Goal: Use online tool/utility

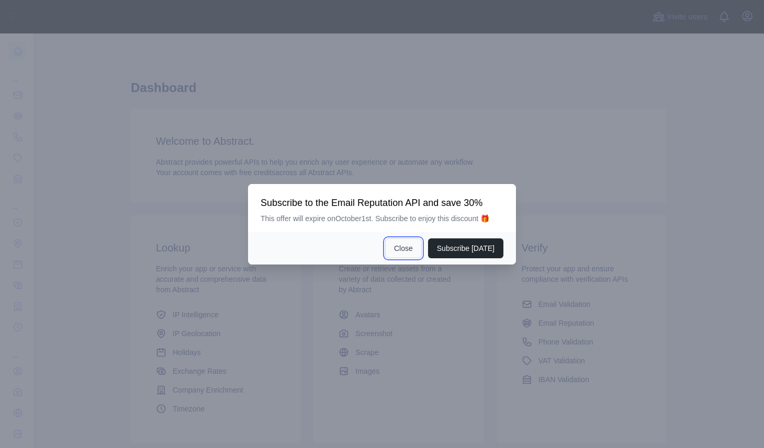
click at [413, 251] on button "Close" at bounding box center [403, 248] width 37 height 20
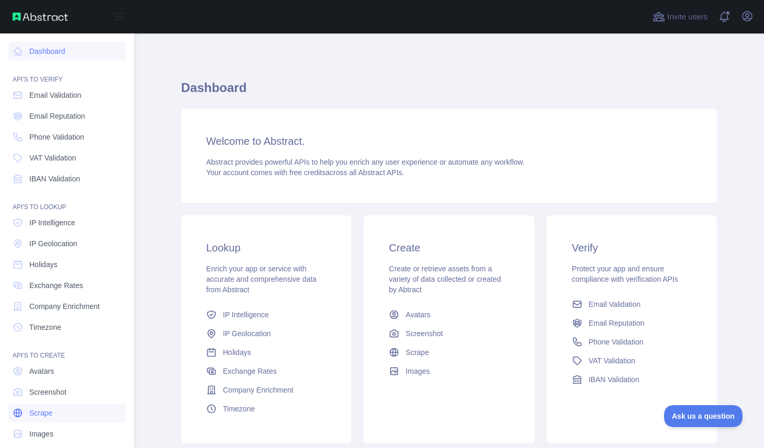
scroll to position [12, 0]
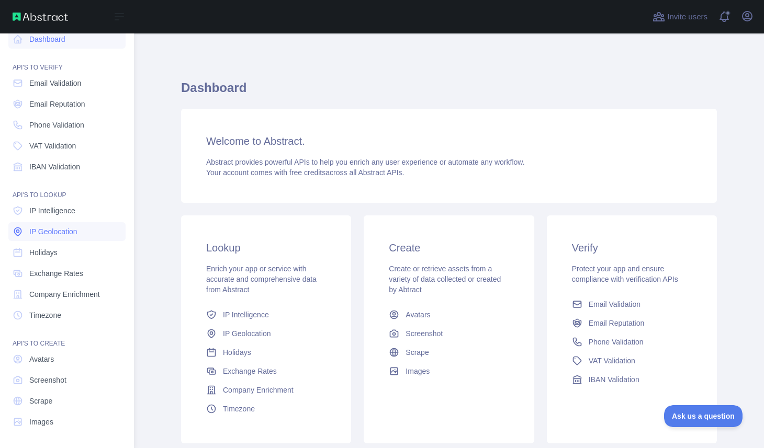
click at [98, 232] on link "IP Geolocation" at bounding box center [66, 231] width 117 height 19
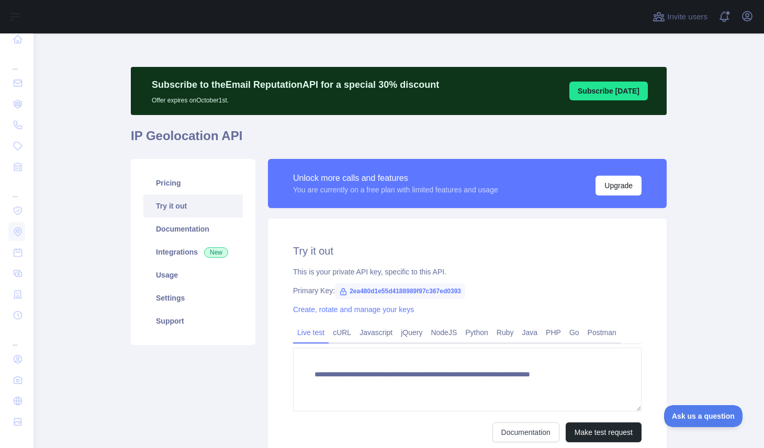
type textarea "**********"
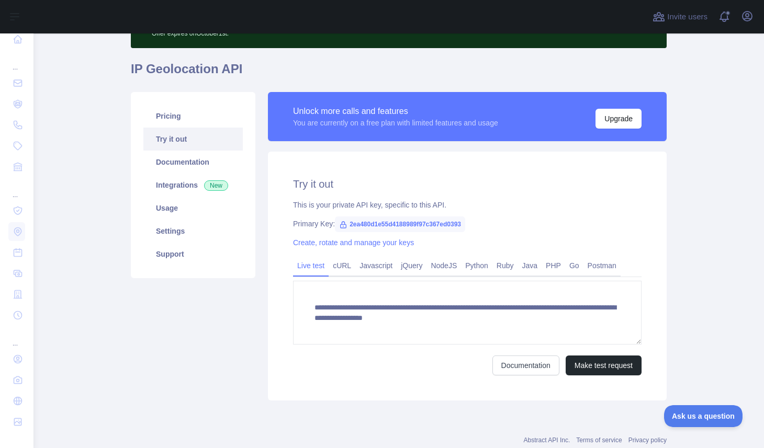
scroll to position [97, 0]
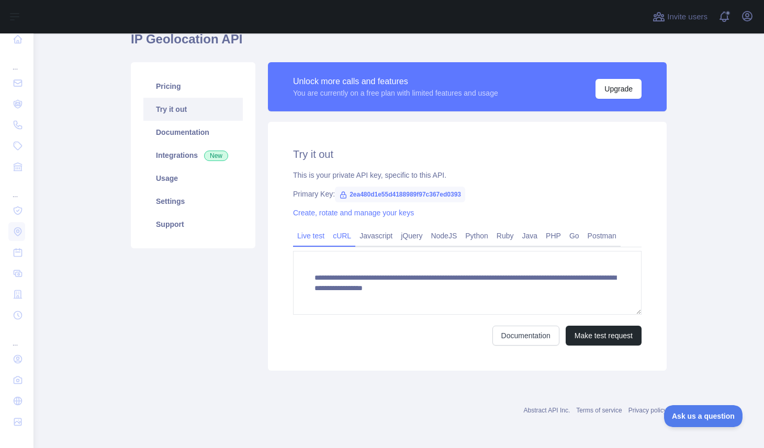
click at [342, 243] on link "cURL" at bounding box center [341, 236] width 27 height 17
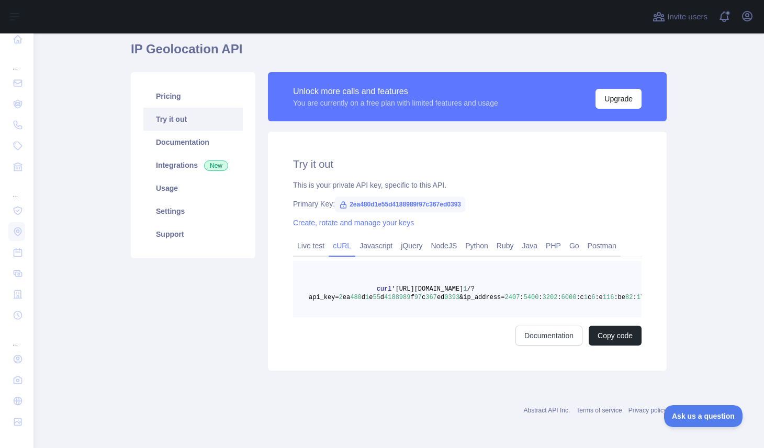
scroll to position [87, 0]
click at [318, 244] on link "Live test" at bounding box center [311, 245] width 36 height 17
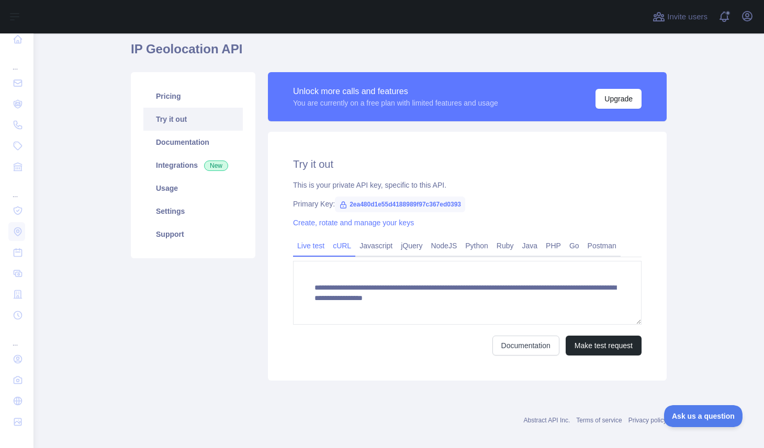
click at [347, 248] on link "cURL" at bounding box center [341, 245] width 27 height 17
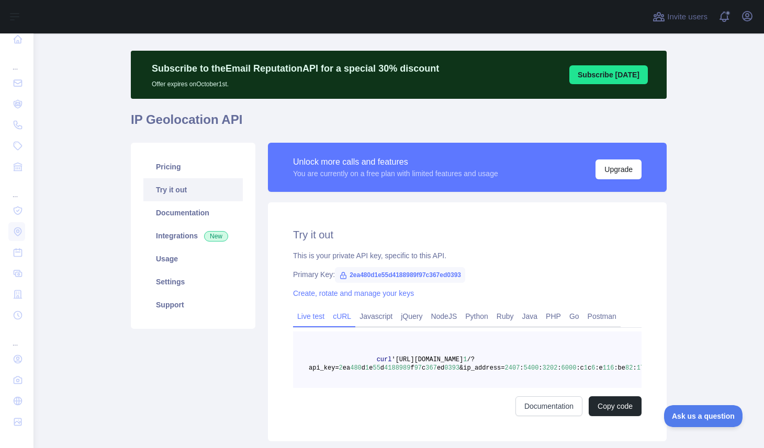
scroll to position [0, 0]
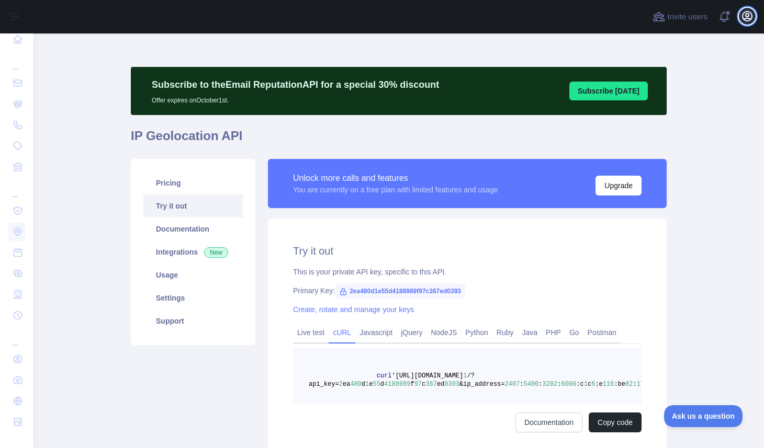
click at [749, 20] on icon "button" at bounding box center [746, 16] width 9 height 9
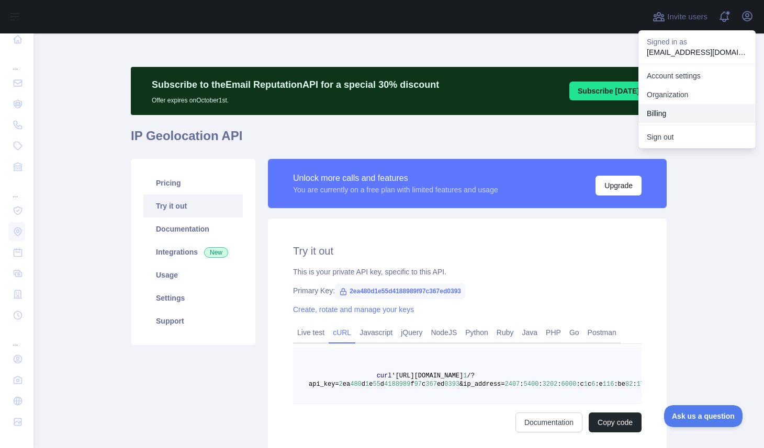
click at [689, 108] on button "Billing" at bounding box center [696, 113] width 117 height 19
